Goal: Information Seeking & Learning: Learn about a topic

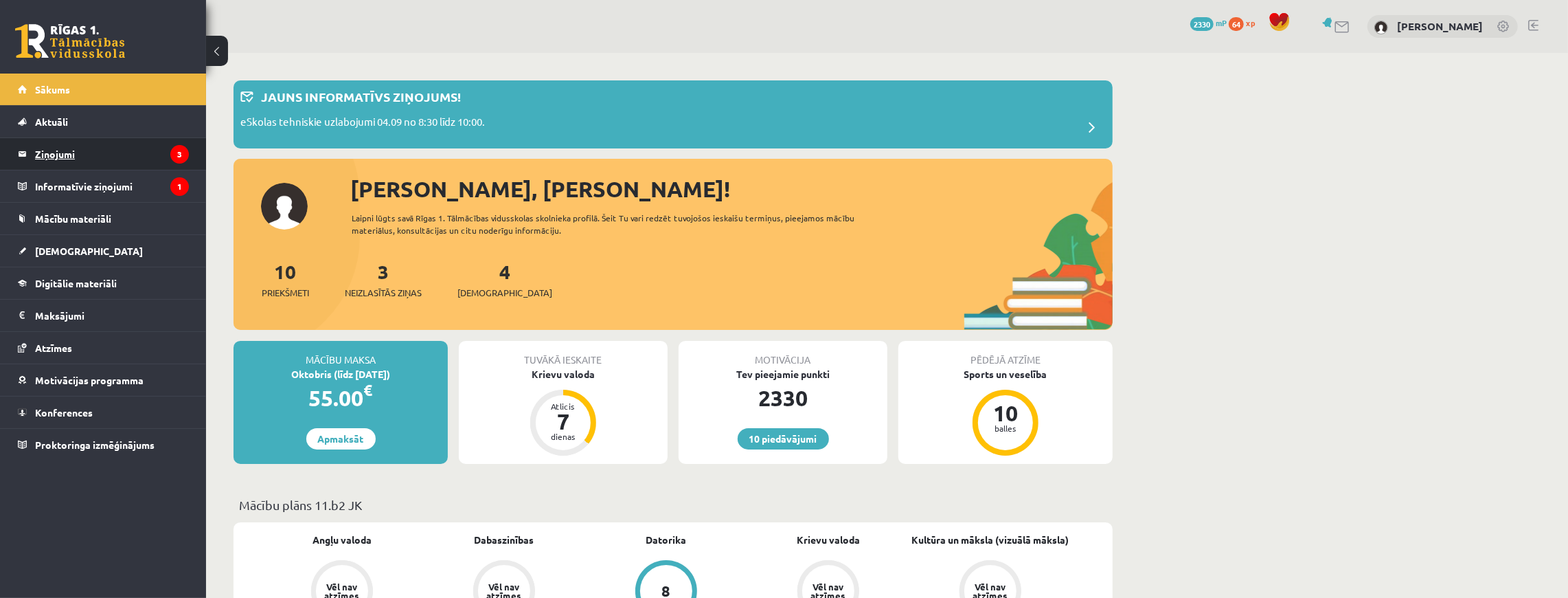
click at [70, 146] on legend "Ziņojumi 3" at bounding box center [112, 154] width 154 height 32
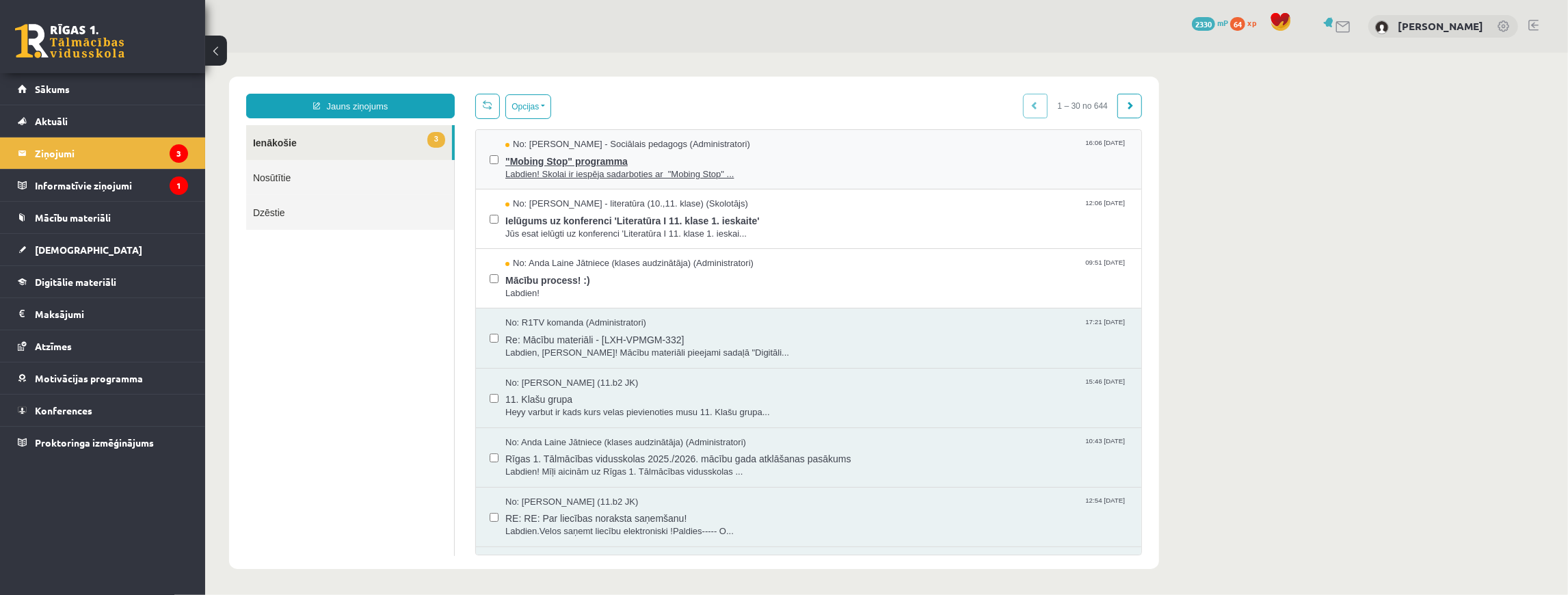
click at [622, 161] on span ""Mobing Stop" programma" at bounding box center [815, 158] width 622 height 18
click at [507, 101] on button "Opcijas" at bounding box center [527, 106] width 46 height 25
click at [545, 172] on link "Atzīmēt visus kā lasītus" at bounding box center [612, 173] width 180 height 13
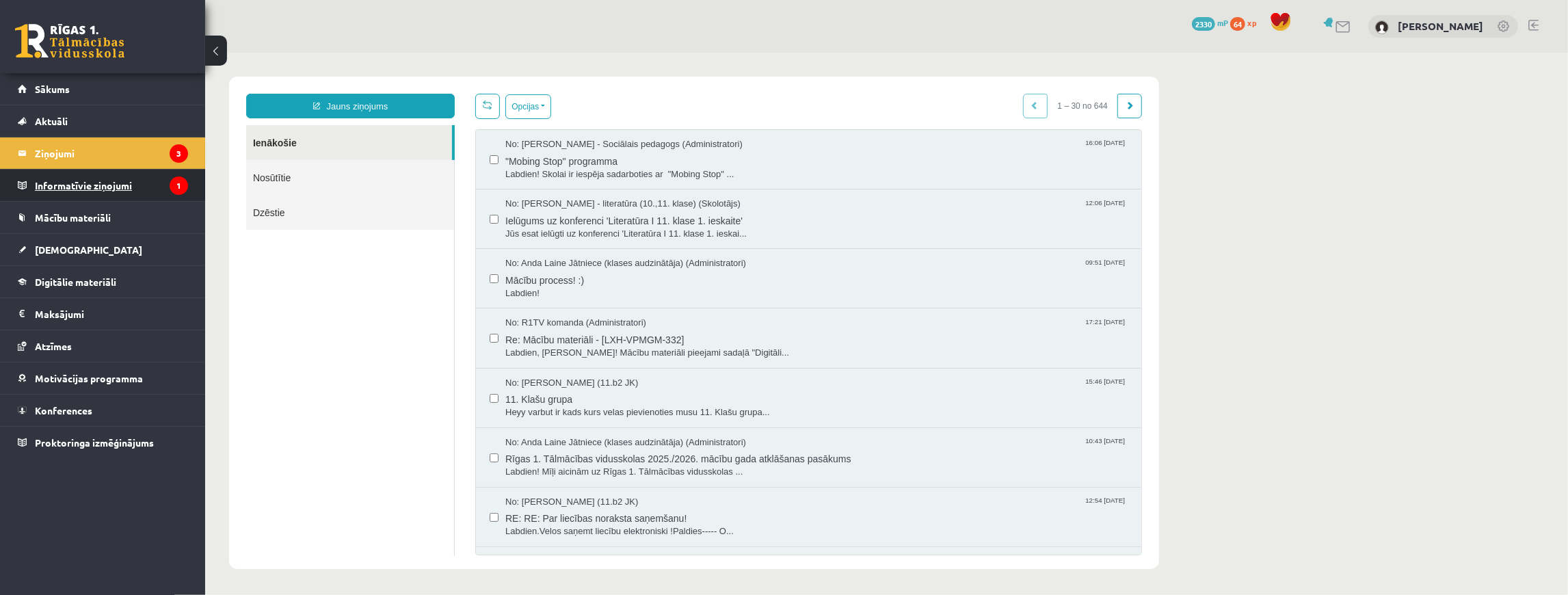
click at [108, 178] on legend "Informatīvie ziņojumi 1" at bounding box center [112, 185] width 153 height 32
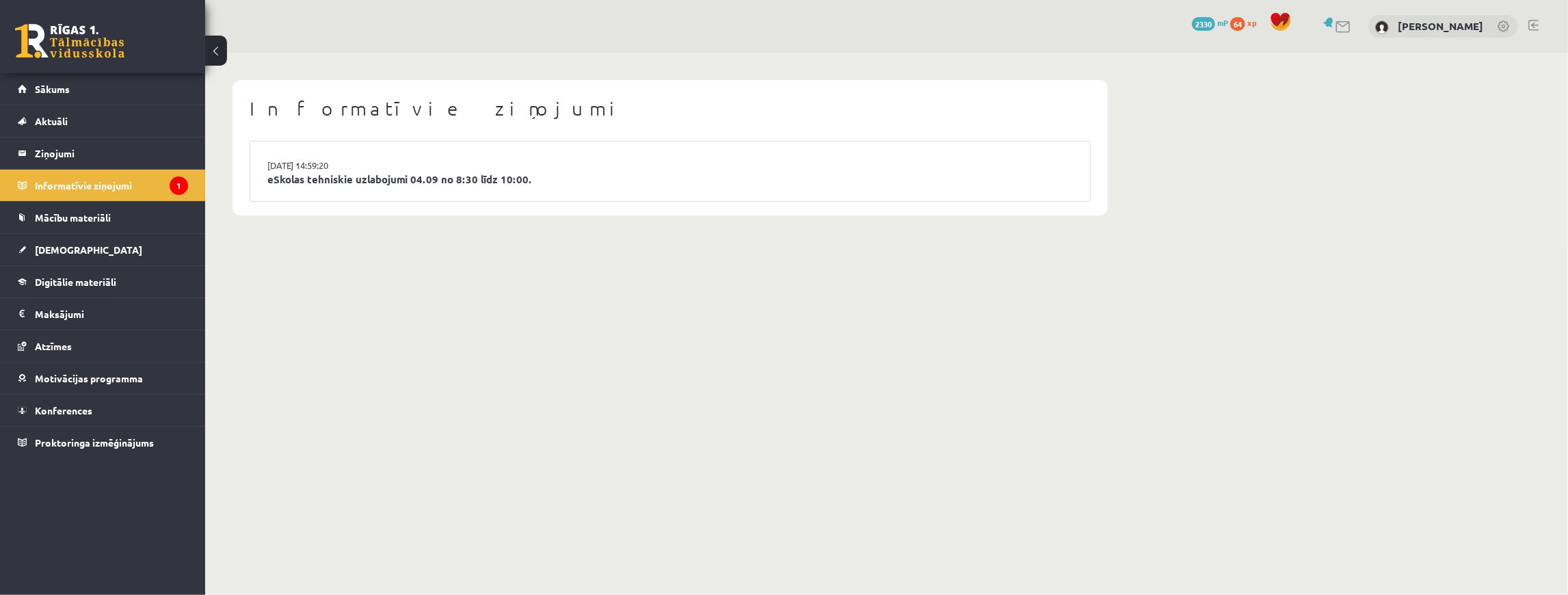
click at [331, 188] on li "03.09.2025 14:59:20 eSkolas tehniskie uzlabojumi 04.09 no 8:30 līdz 10:00." at bounding box center [669, 171] width 839 height 59
click at [334, 184] on link "eSkolas tehniskie uzlabojumi 04.09 no 8:30 līdz 10:00." at bounding box center [670, 179] width 805 height 16
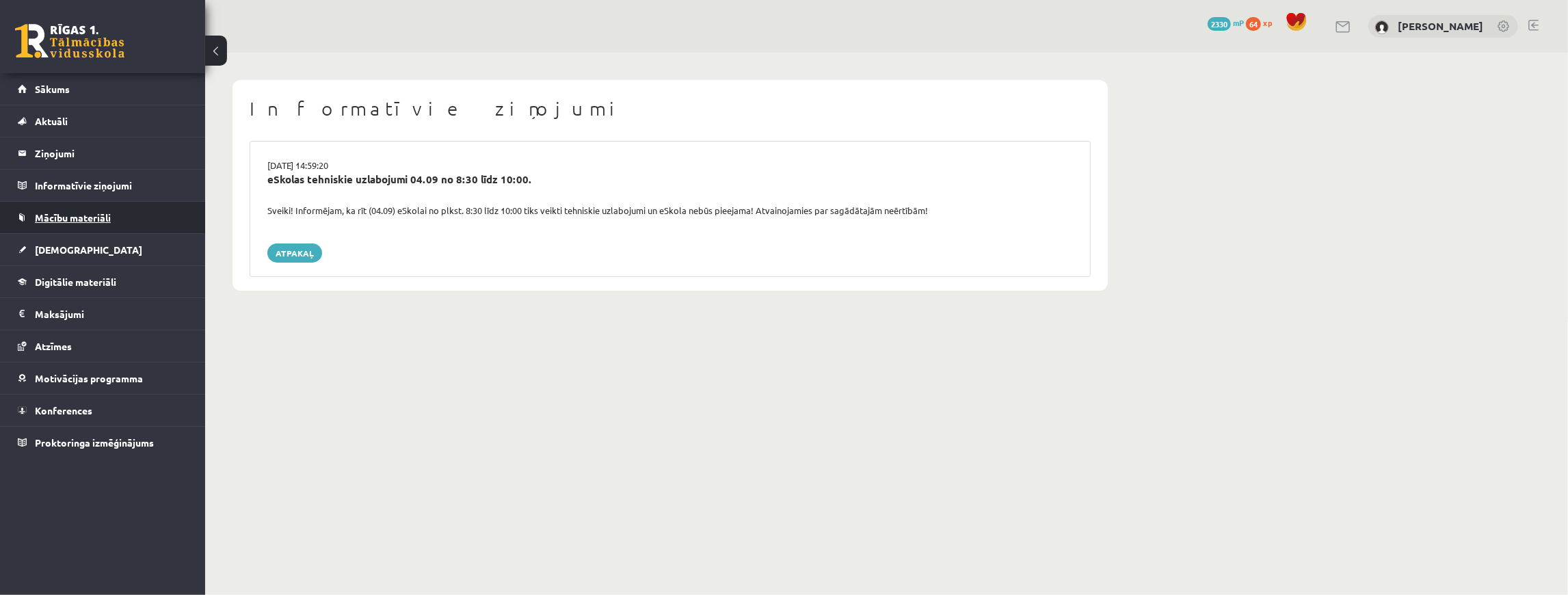
click at [135, 224] on link "Mācību materiāli" at bounding box center [103, 218] width 170 height 32
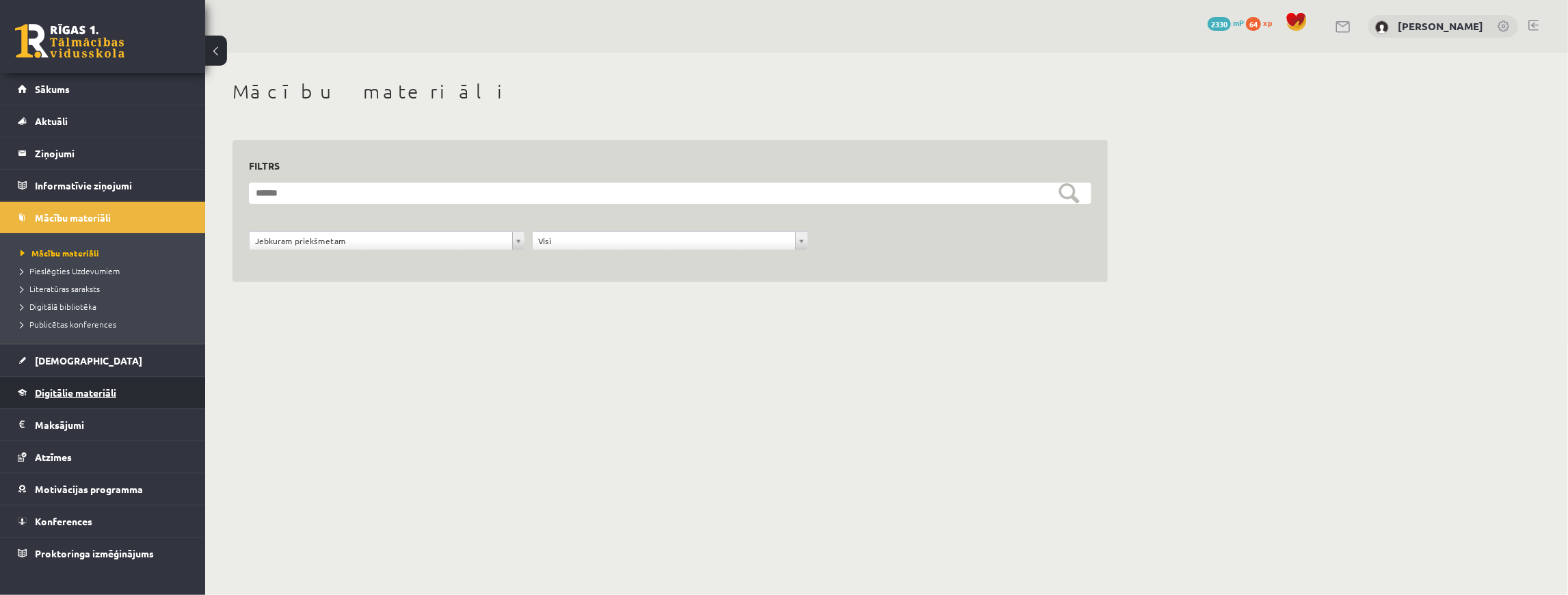
click at [100, 387] on span "Digitālie materiāli" at bounding box center [76, 392] width 82 height 12
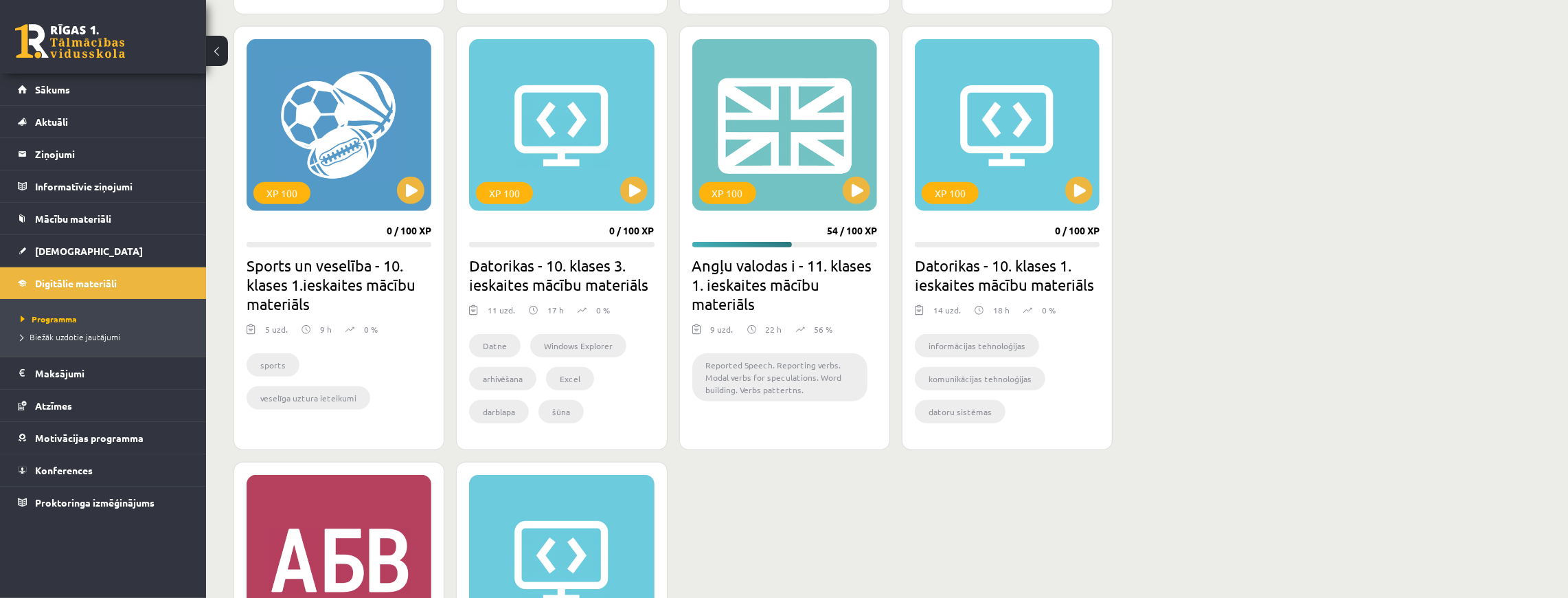
scroll to position [651, 0]
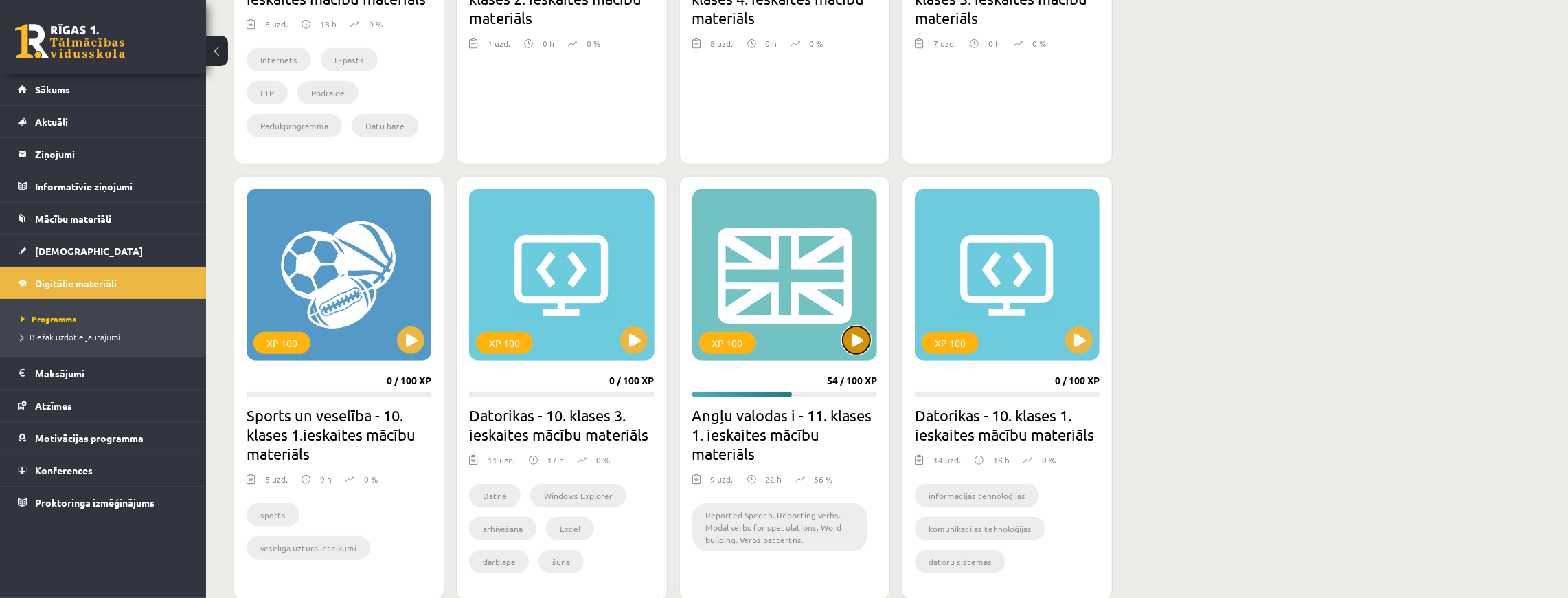
click at [854, 339] on button at bounding box center [856, 340] width 28 height 28
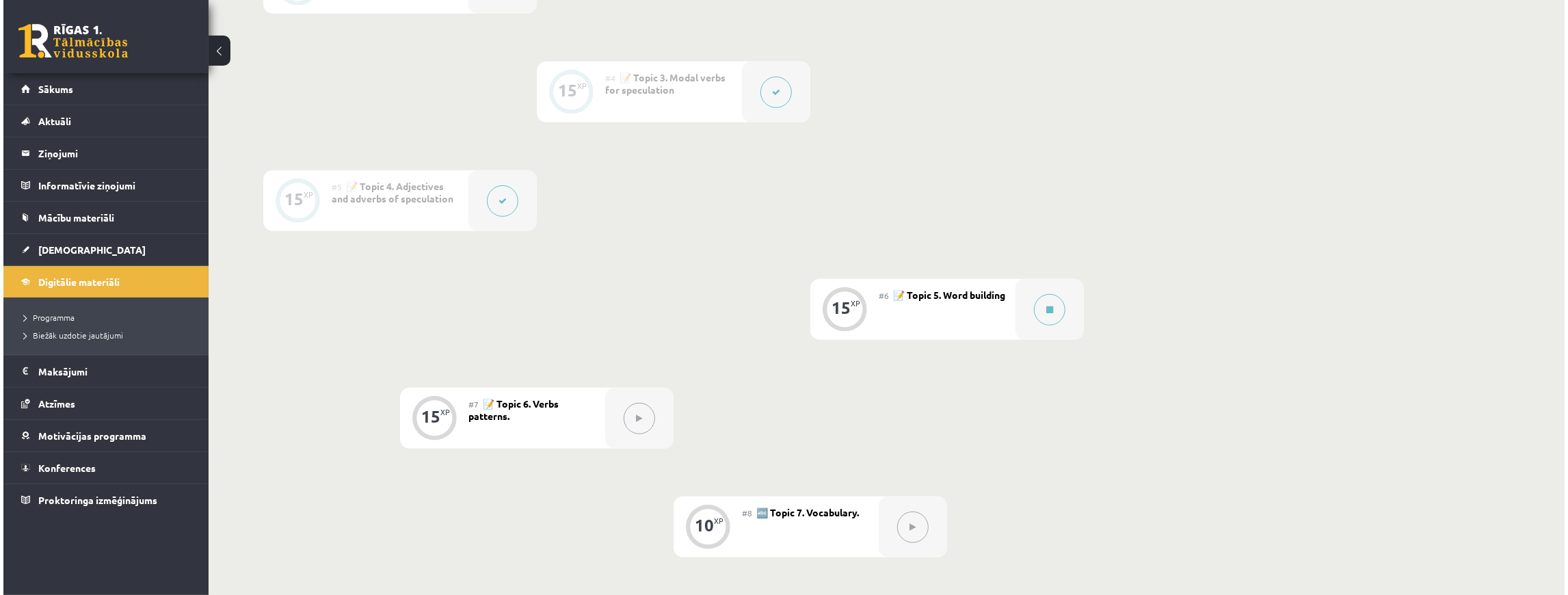
scroll to position [728, 0]
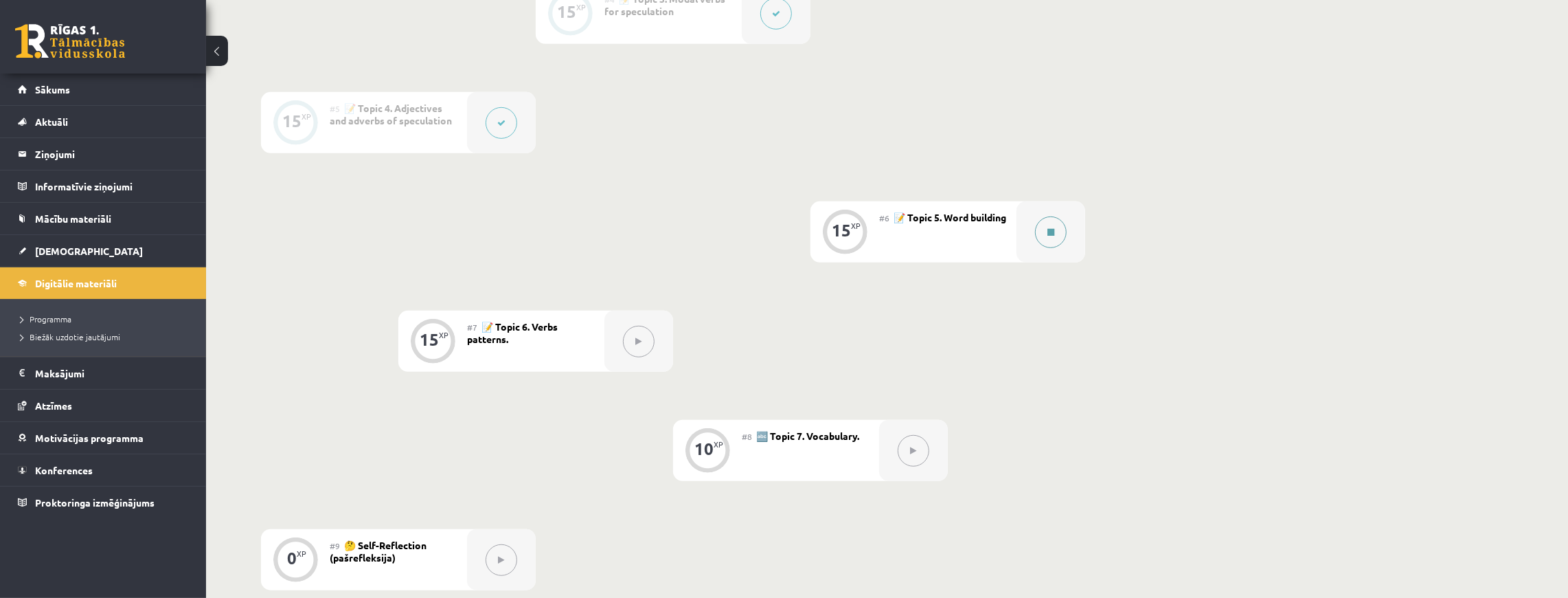
click at [1056, 227] on button at bounding box center [1051, 232] width 32 height 32
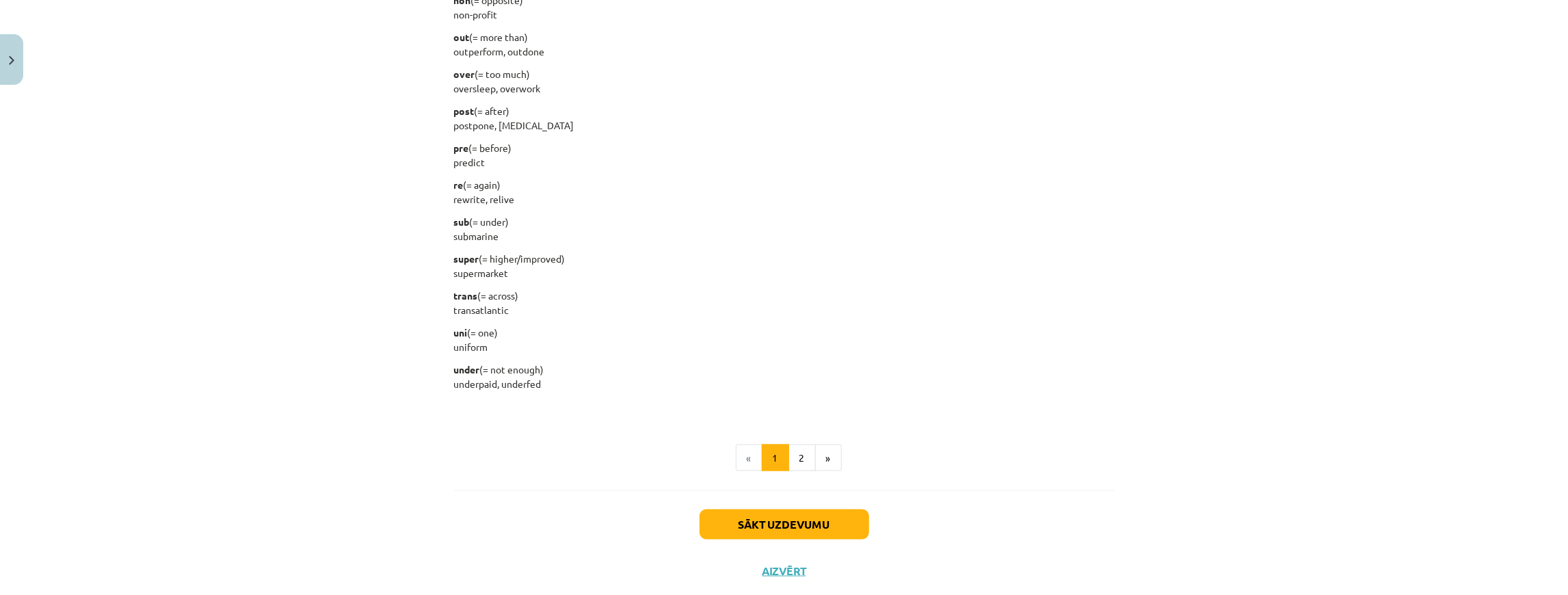
scroll to position [1635, 0]
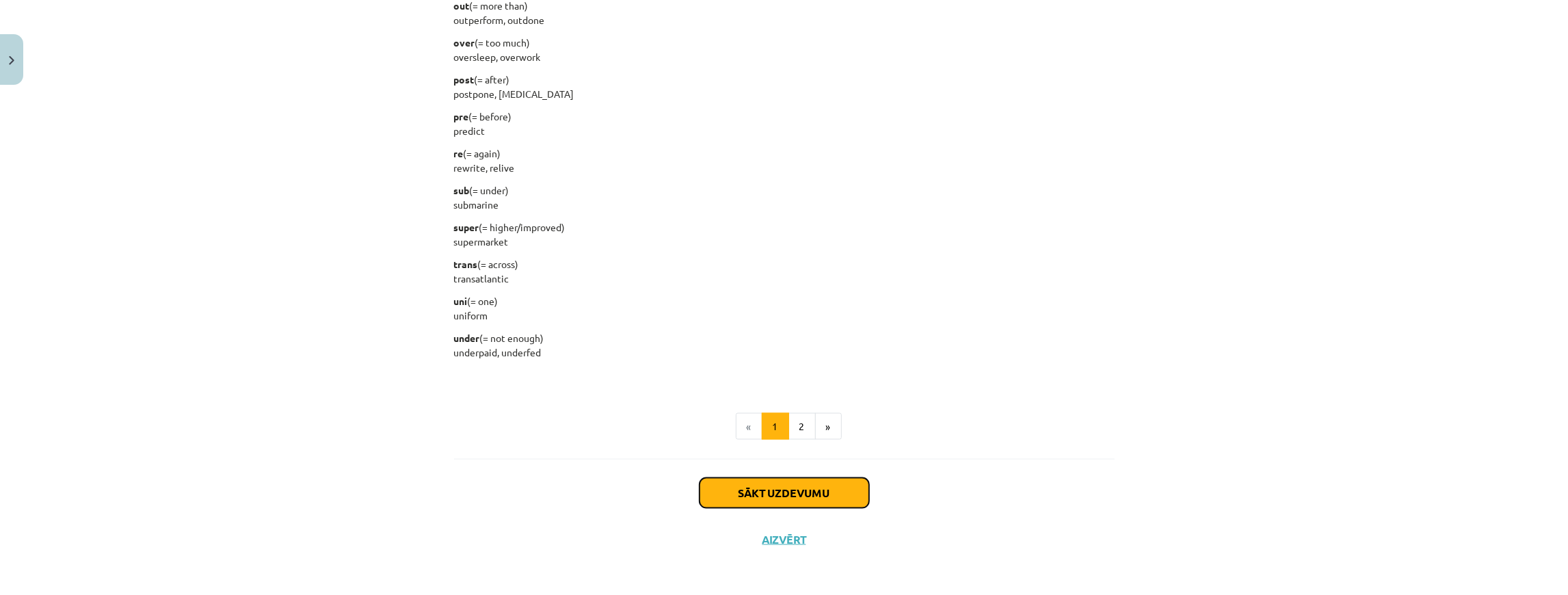
click at [775, 484] on button "Sākt uzdevumu" at bounding box center [784, 492] width 169 height 30
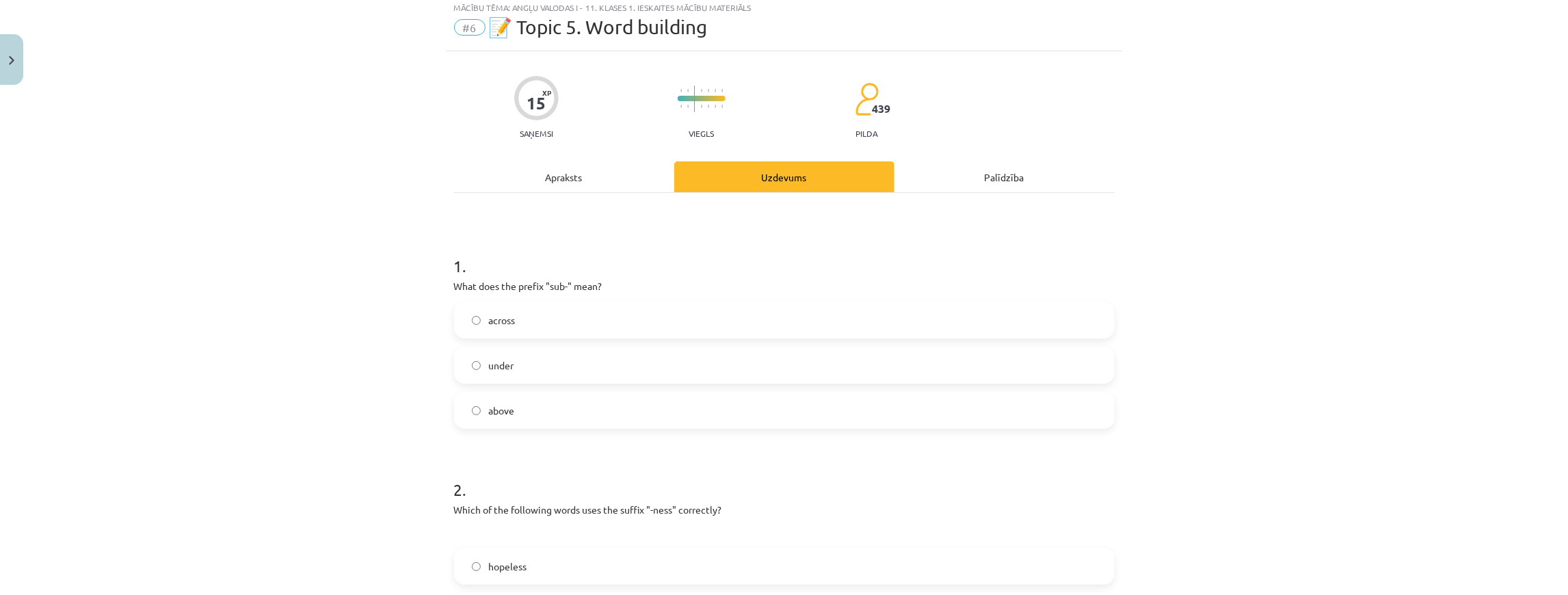
scroll to position [34, 0]
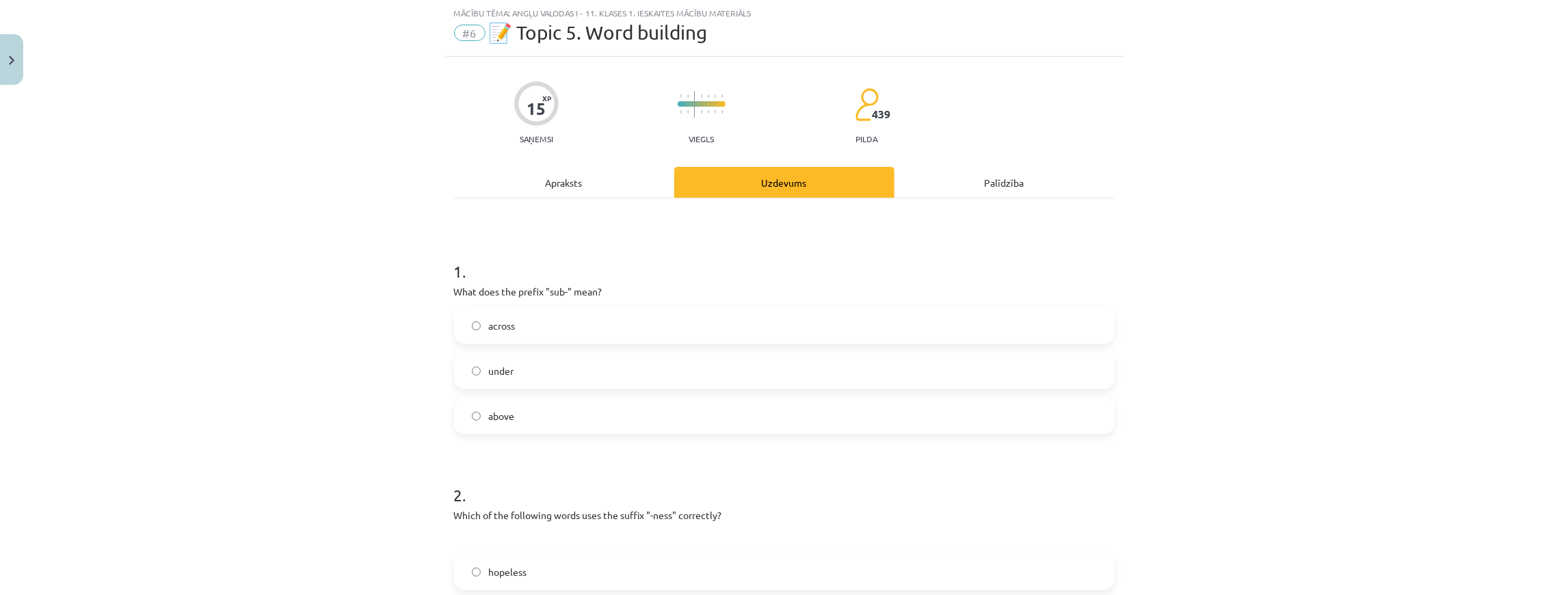
click at [522, 377] on label "under" at bounding box center [784, 370] width 658 height 34
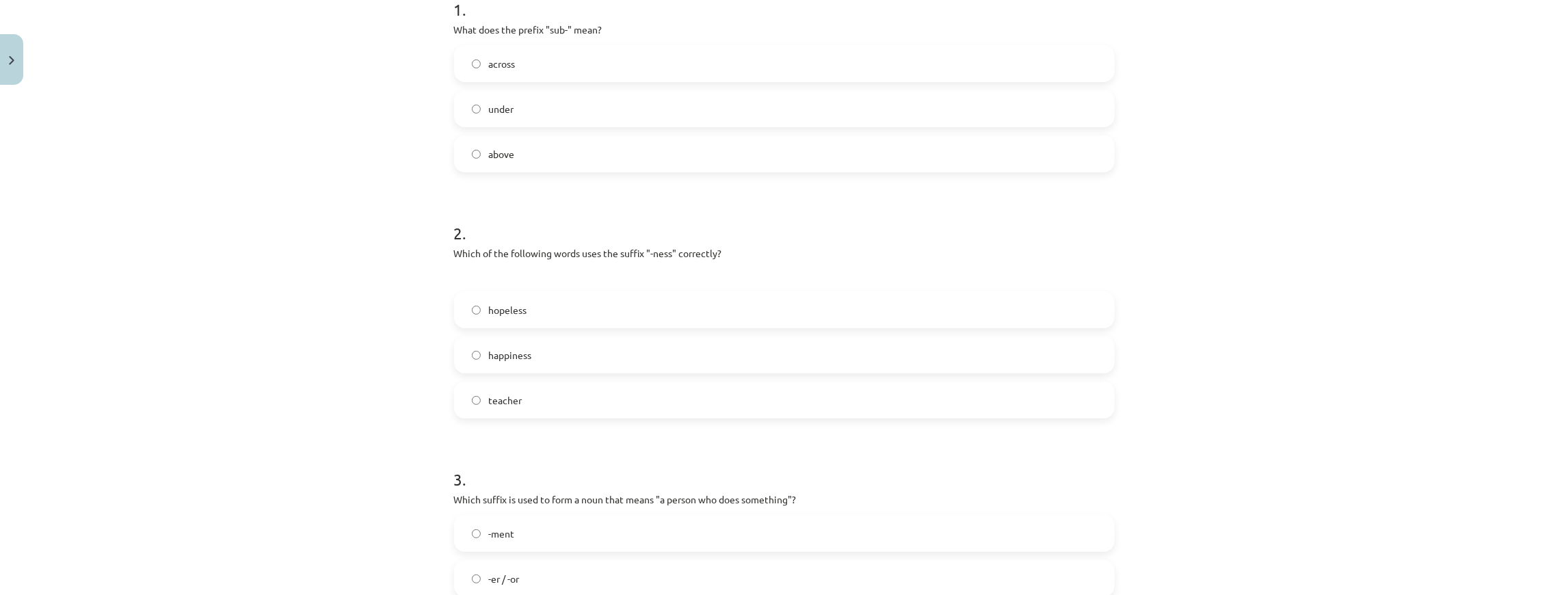
scroll to position [308, 0]
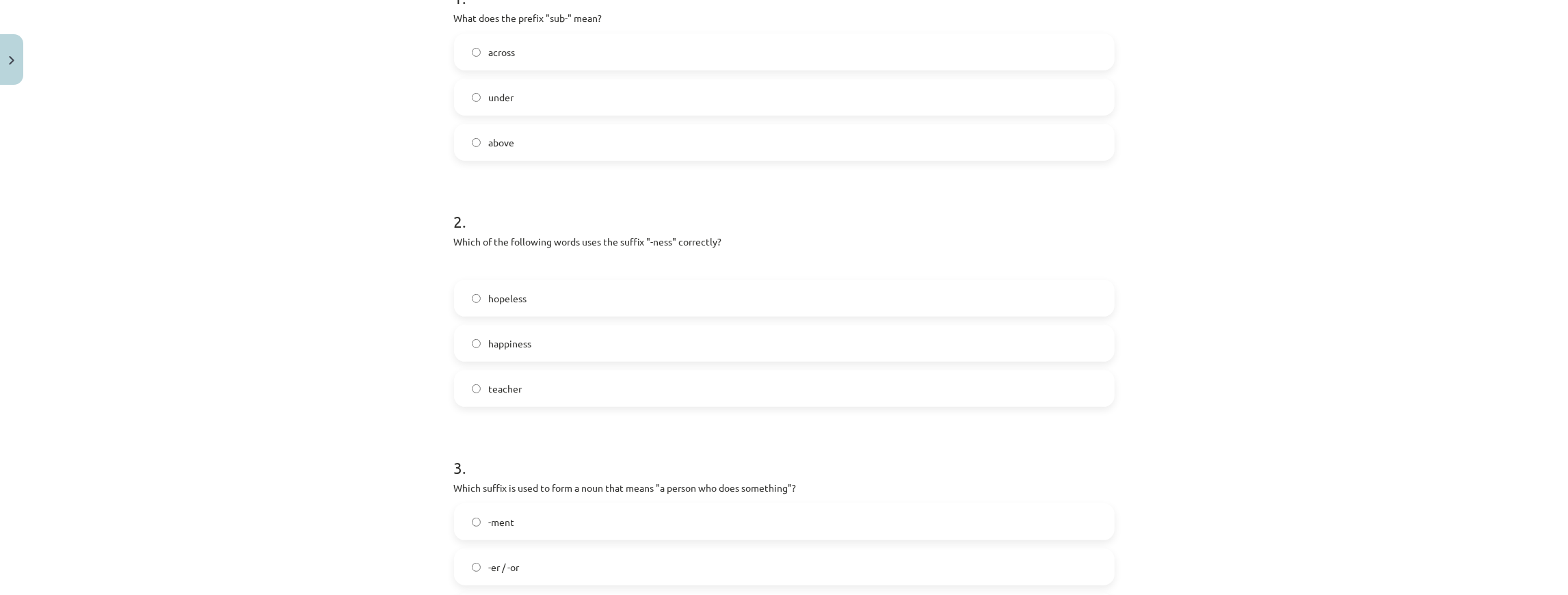
click at [538, 308] on label "hopeless" at bounding box center [784, 298] width 658 height 34
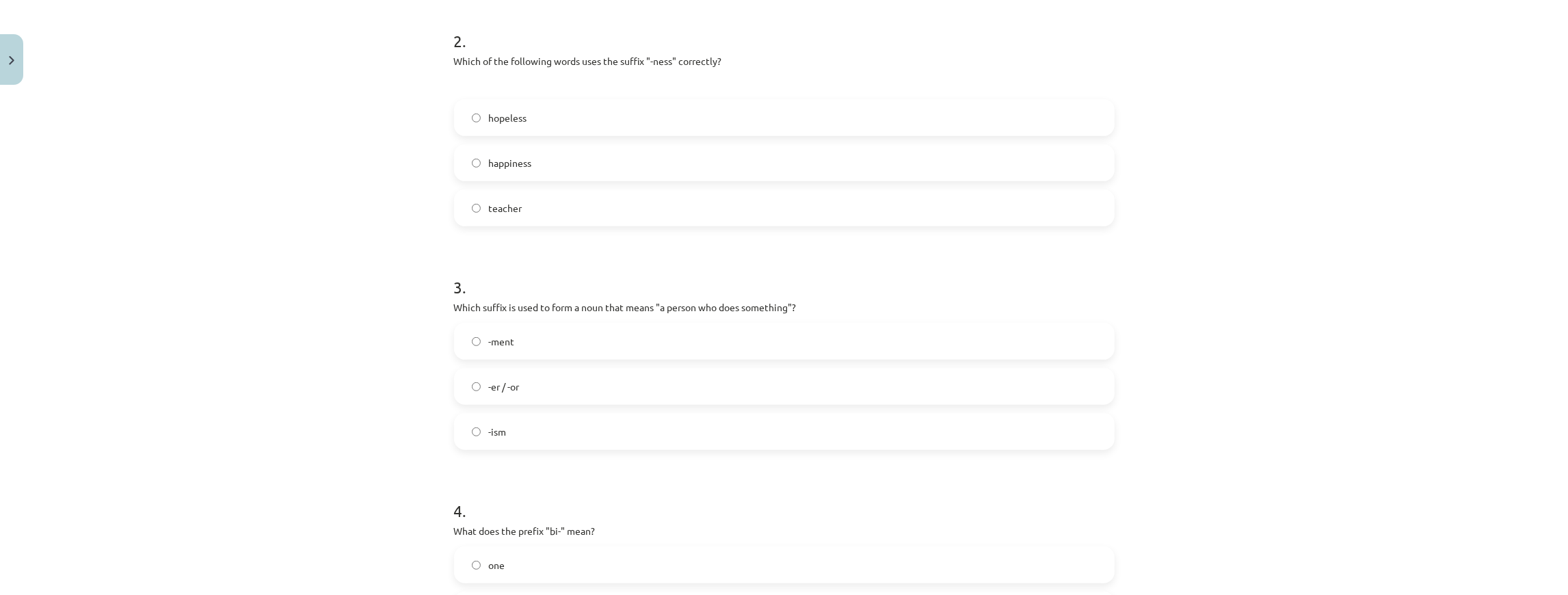
scroll to position [489, 0]
click at [531, 386] on label "-er / -or" at bounding box center [784, 384] width 658 height 34
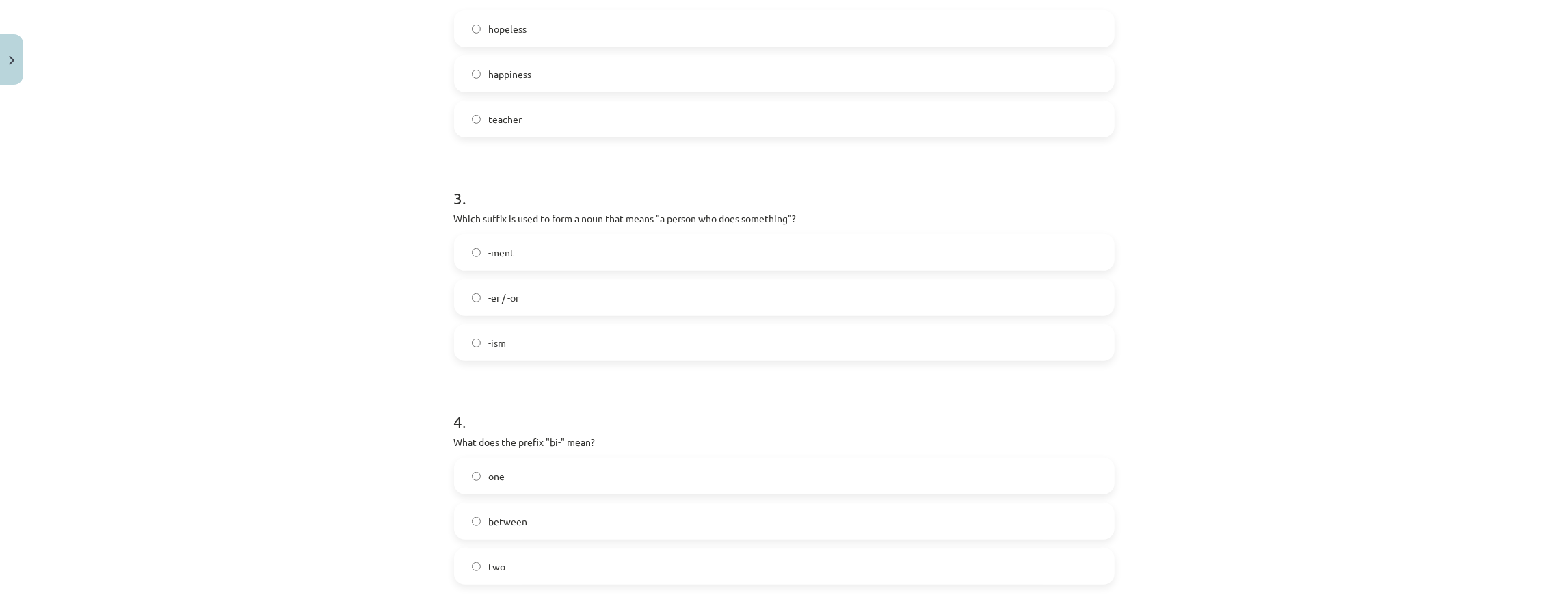
scroll to position [672, 0]
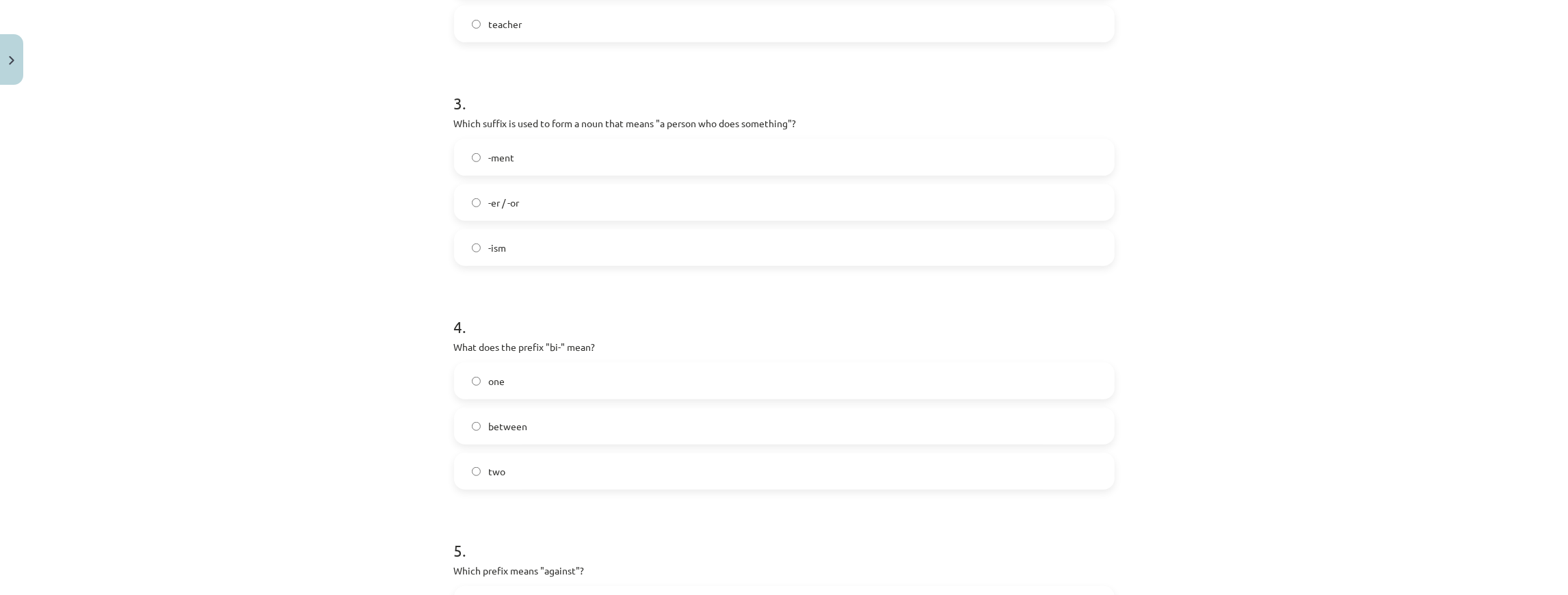
drag, startPoint x: 506, startPoint y: 437, endPoint x: 458, endPoint y: 380, distance: 74.5
click at [328, 305] on div "Mācību tēma: Angļu valodas i - 11. klases 1. ieskaites mācību materiāls #6 📝 To…" at bounding box center [784, 298] width 1568 height 595
click at [557, 408] on label "between" at bounding box center [784, 425] width 658 height 34
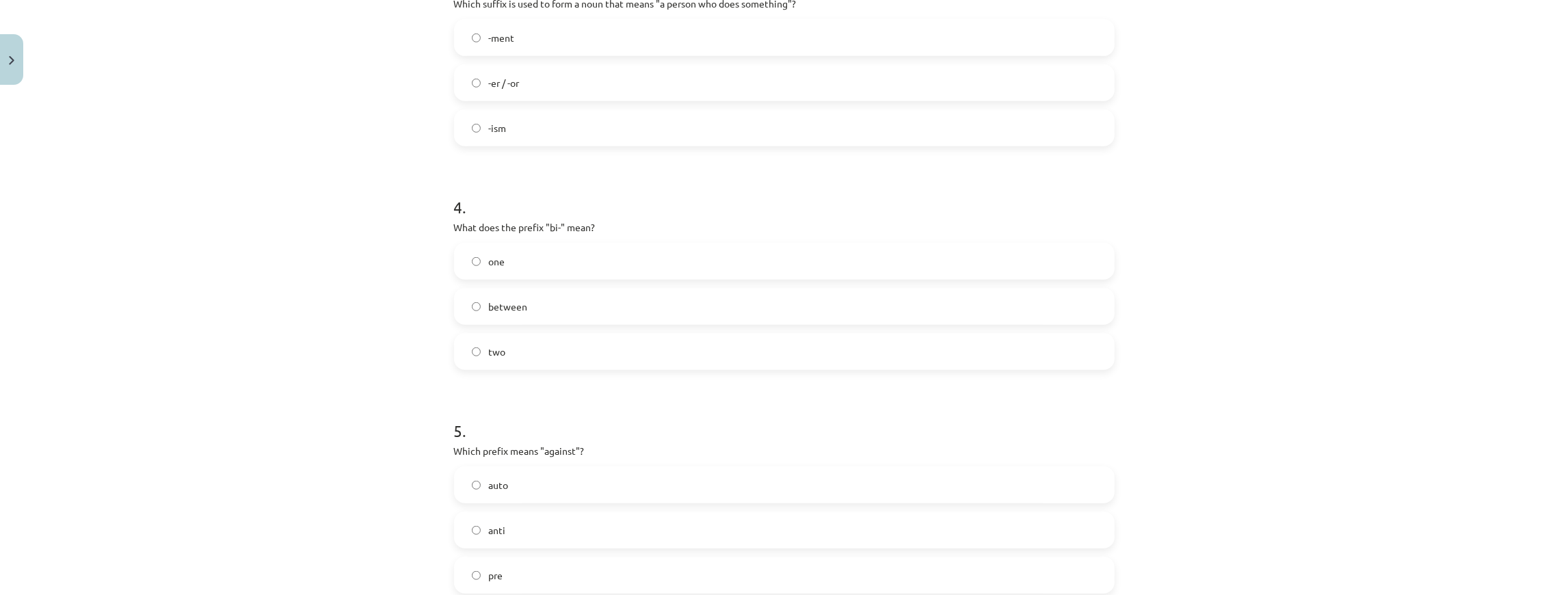
scroll to position [899, 0]
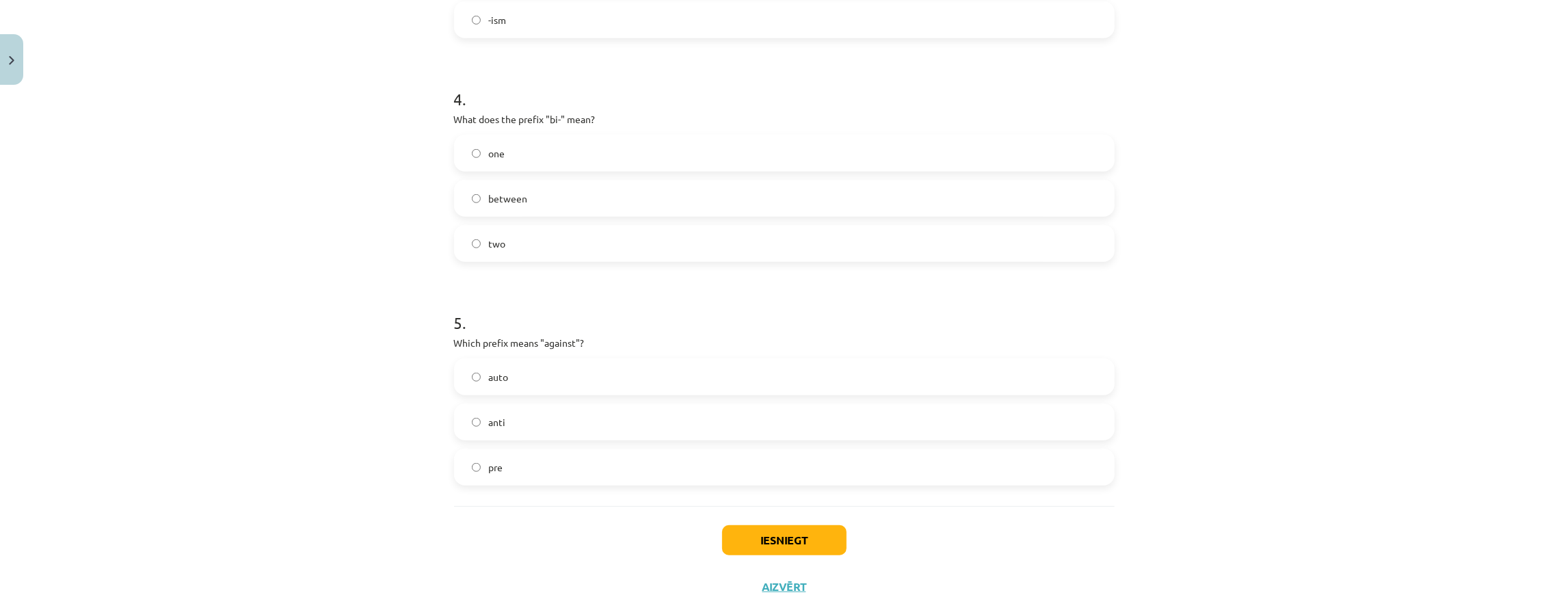
click at [564, 422] on label "anti" at bounding box center [784, 422] width 658 height 34
click at [811, 534] on button "Iesniegt" at bounding box center [784, 540] width 124 height 30
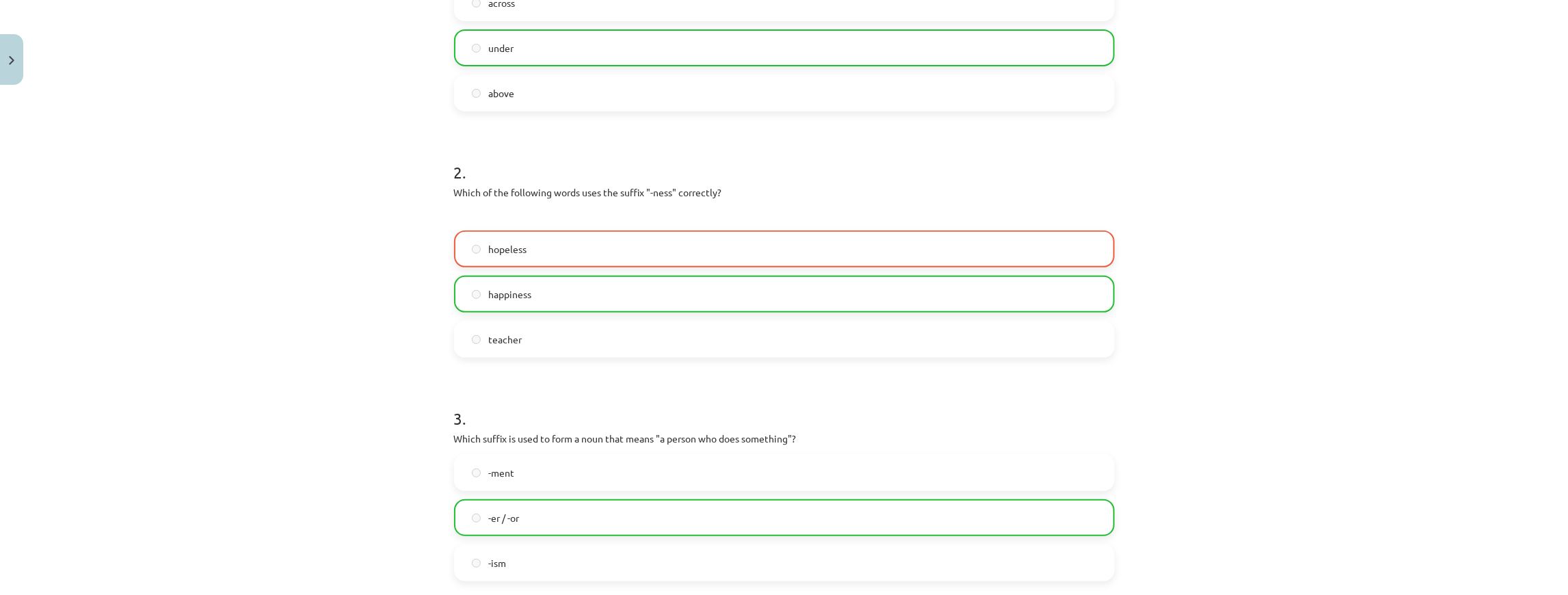
scroll to position [352, 0]
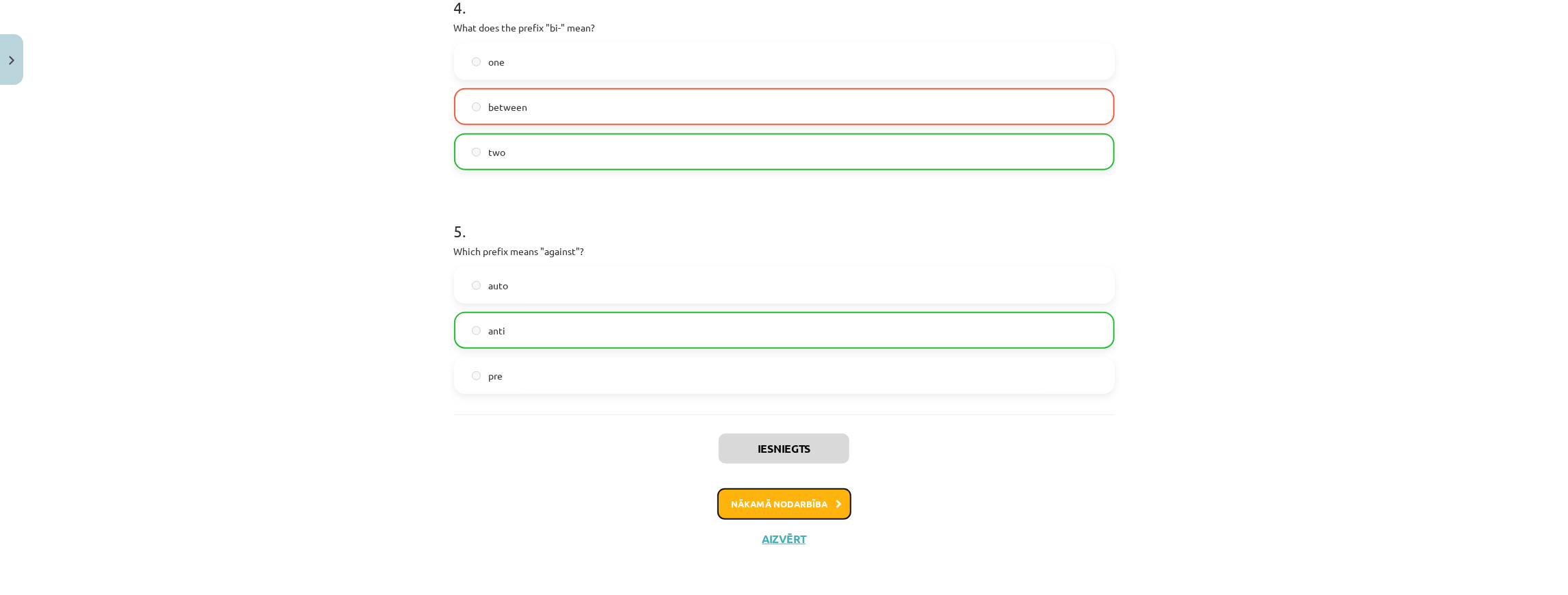
click at [816, 502] on button "Nākamā nodarbība" at bounding box center [784, 504] width 134 height 32
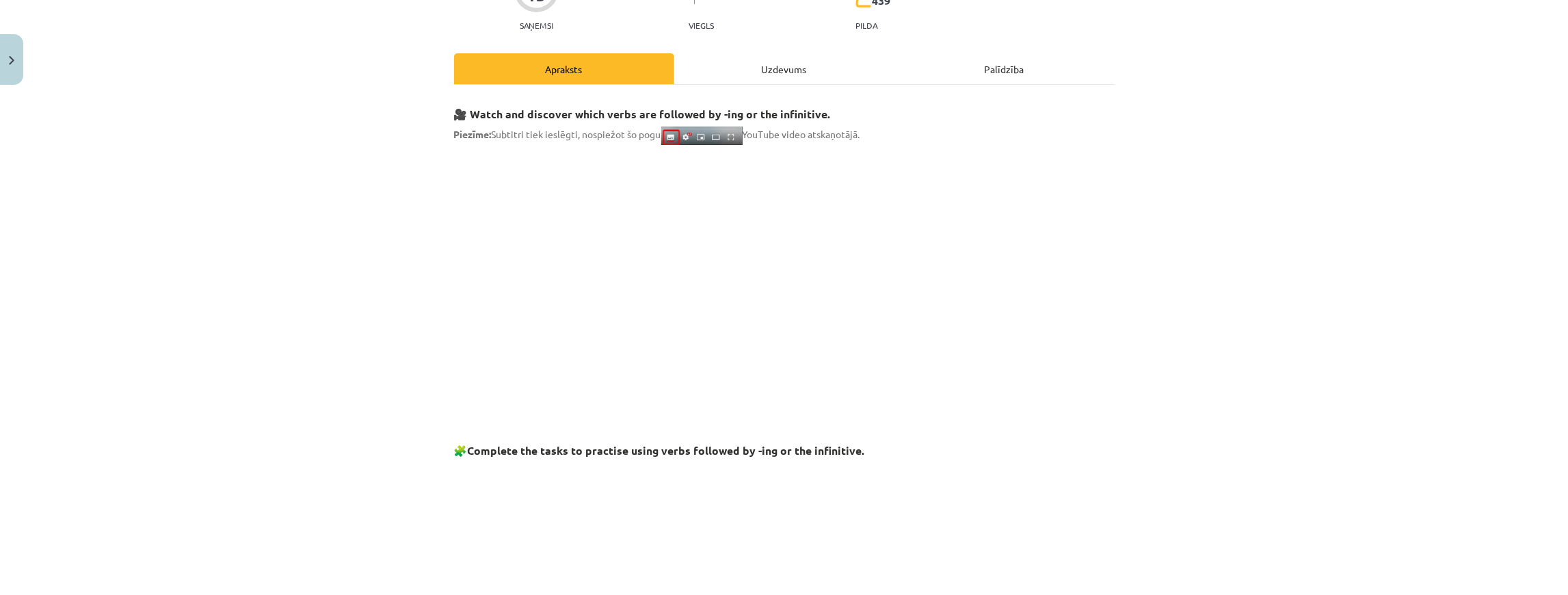
scroll to position [0, 0]
